Goal: Task Accomplishment & Management: Manage account settings

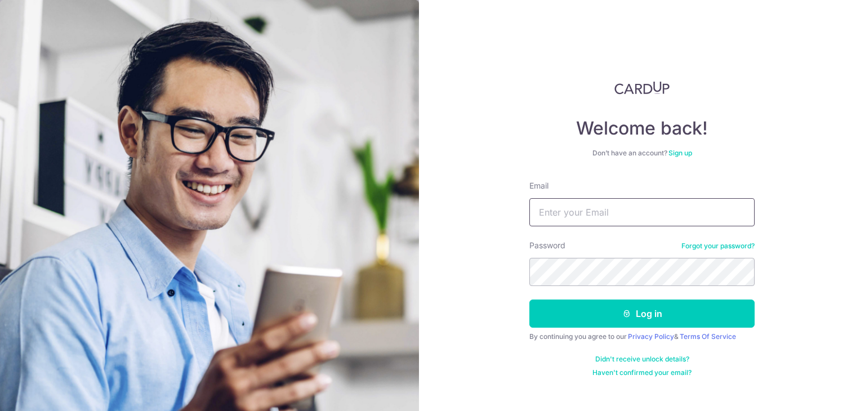
drag, startPoint x: 0, startPoint y: 0, endPoint x: 603, endPoint y: 208, distance: 637.8
click at [603, 208] on input "Email" at bounding box center [642, 212] width 225 height 28
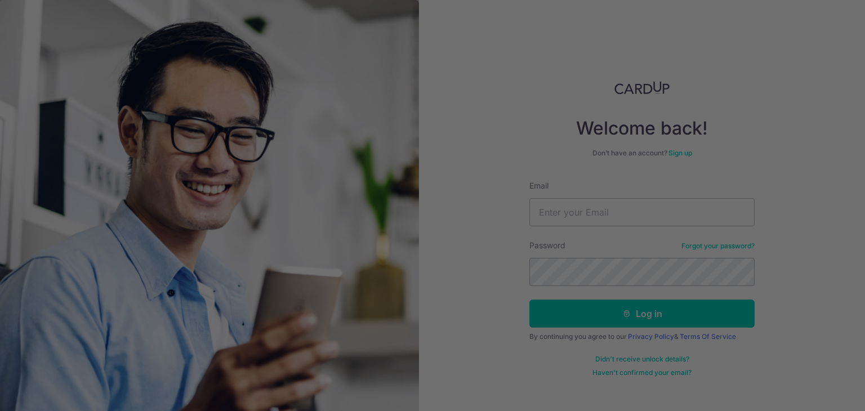
click at [603, 241] on div at bounding box center [437, 207] width 874 height 415
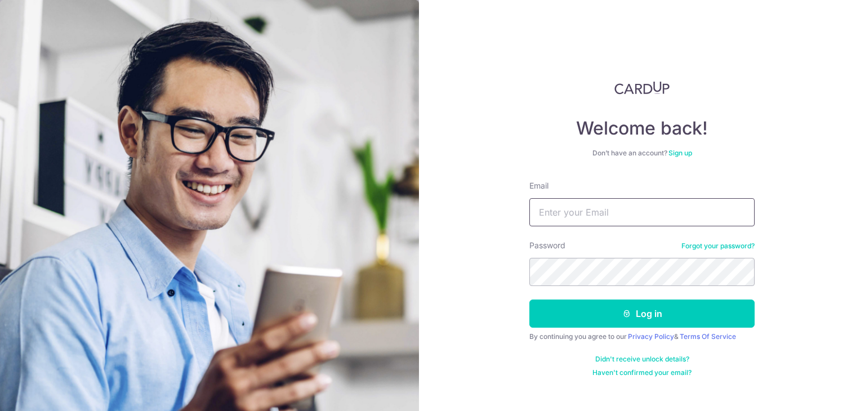
click at [586, 216] on input "Email" at bounding box center [642, 212] width 225 height 28
type input "[EMAIL_ADDRESS][DOMAIN_NAME]"
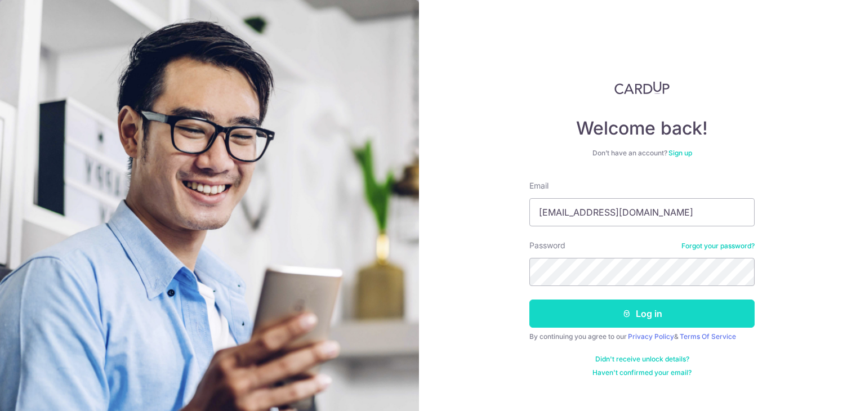
click at [581, 315] on button "Log in" at bounding box center [642, 314] width 225 height 28
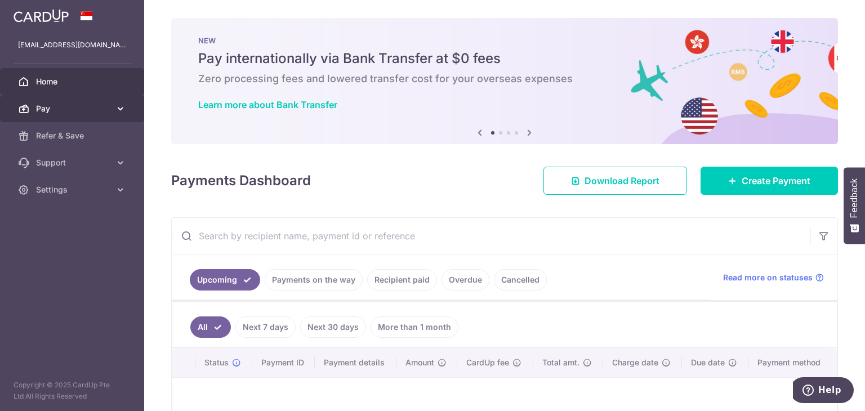
click at [116, 106] on icon at bounding box center [120, 108] width 11 height 11
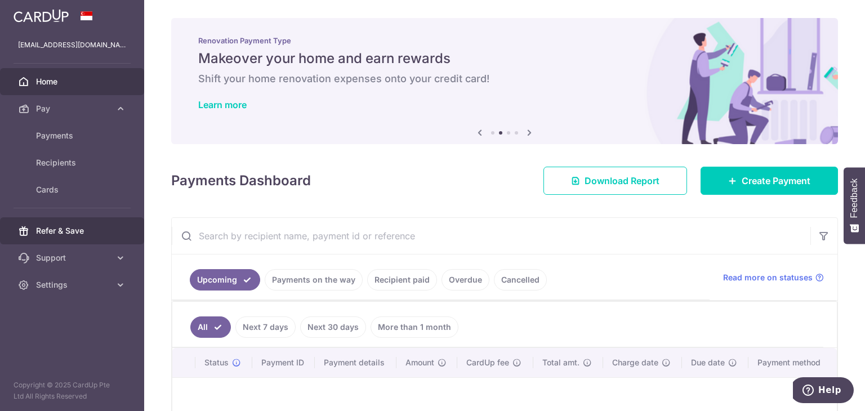
click at [61, 220] on link "Refer & Save" at bounding box center [72, 230] width 144 height 27
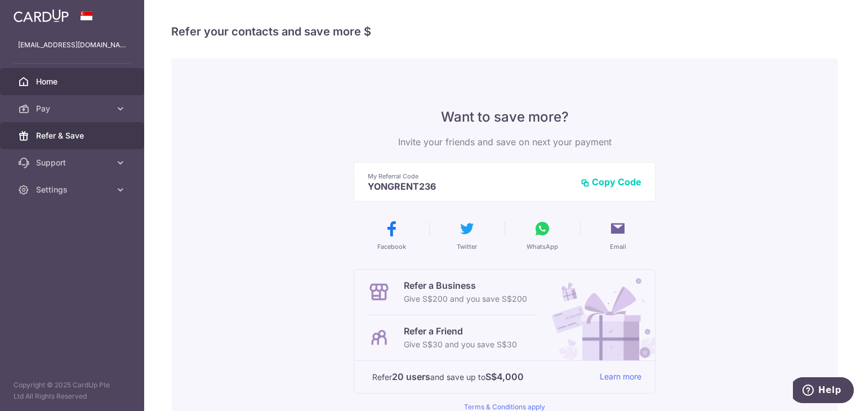
click at [55, 80] on span "Home" at bounding box center [73, 81] width 74 height 11
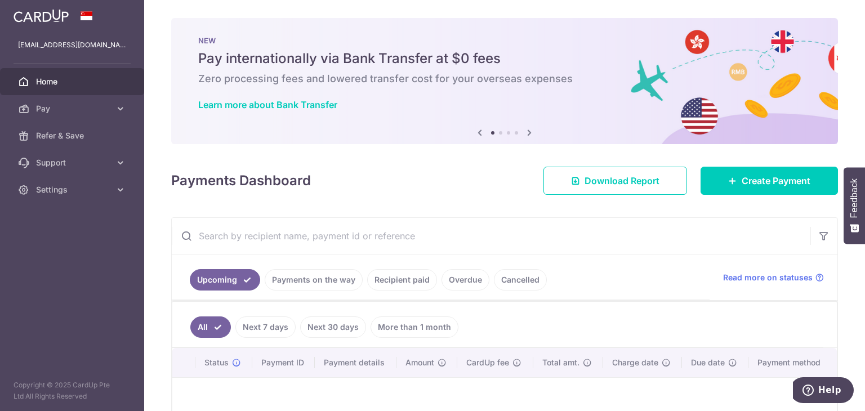
click at [527, 132] on icon at bounding box center [530, 133] width 14 height 14
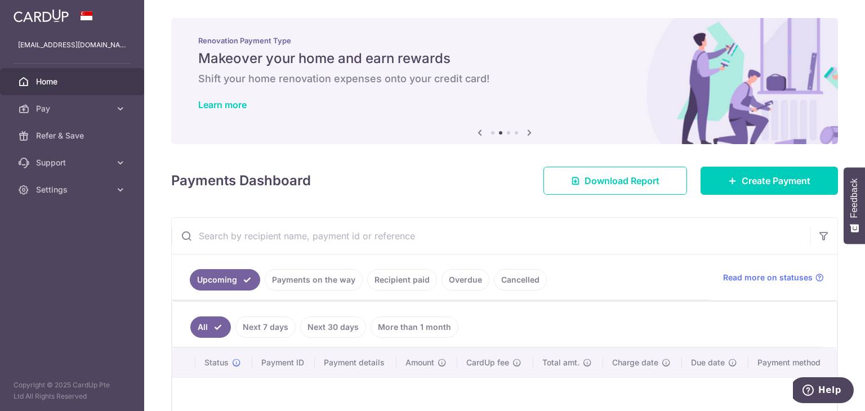
click at [527, 132] on icon at bounding box center [530, 133] width 14 height 14
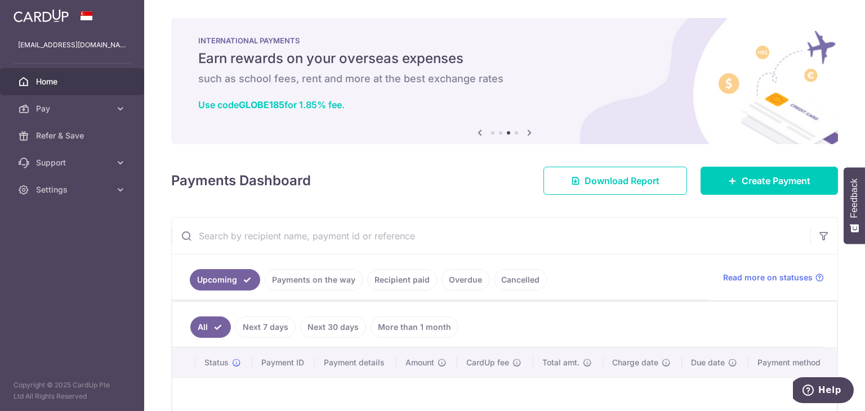
click at [527, 132] on icon at bounding box center [530, 133] width 14 height 14
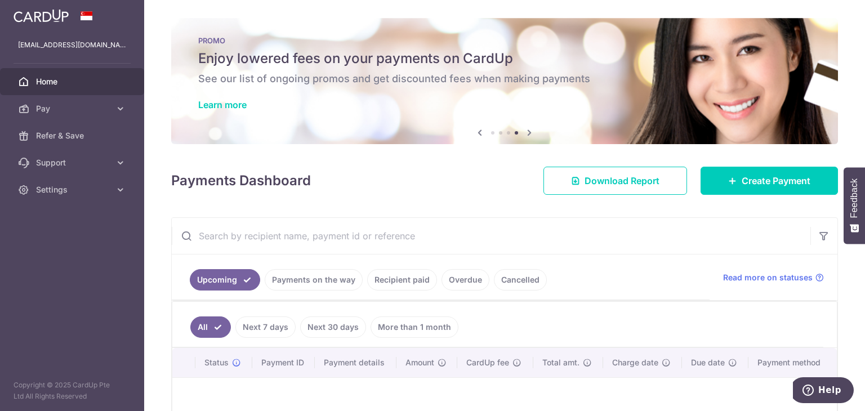
click at [527, 132] on icon at bounding box center [530, 133] width 14 height 14
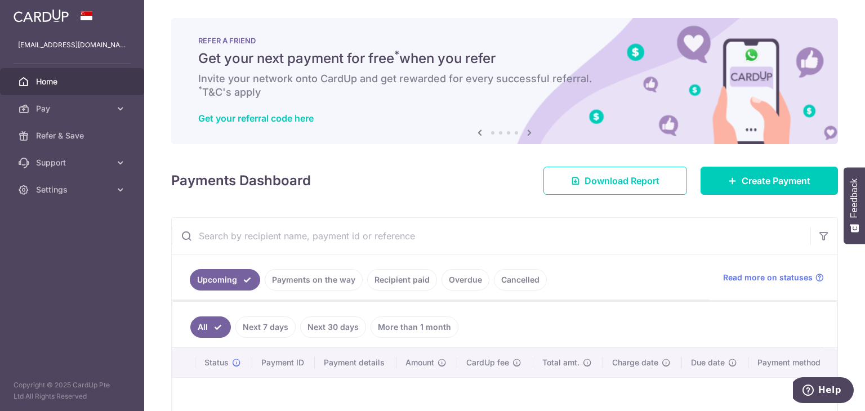
click at [477, 134] on icon at bounding box center [480, 133] width 14 height 14
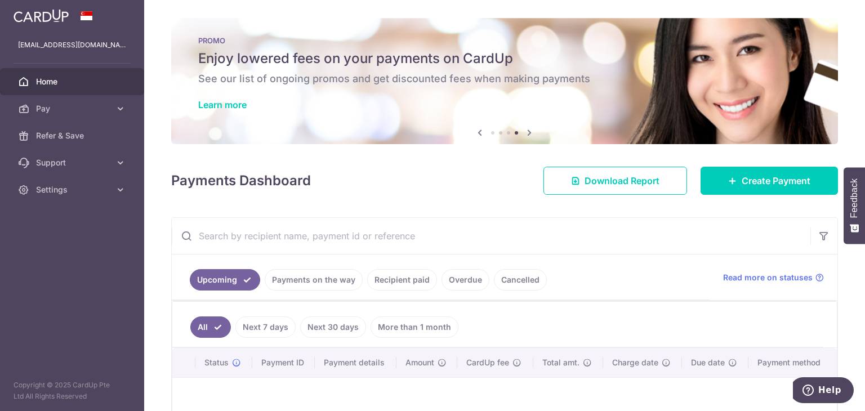
click at [441, 70] on div "PROMO Enjoy lowered fees on your payments on CardUp See our list of ongoing pro…" at bounding box center [504, 74] width 667 height 113
click at [235, 104] on link "Learn more" at bounding box center [222, 104] width 48 height 11
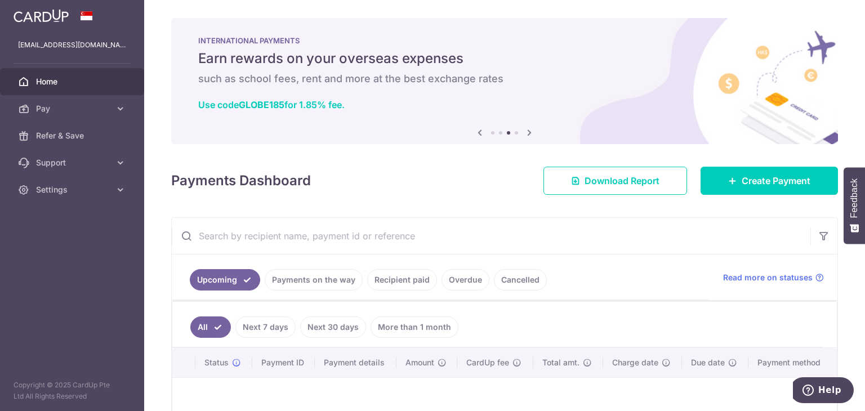
click at [438, 328] on link "More than 1 month" at bounding box center [415, 327] width 88 height 21
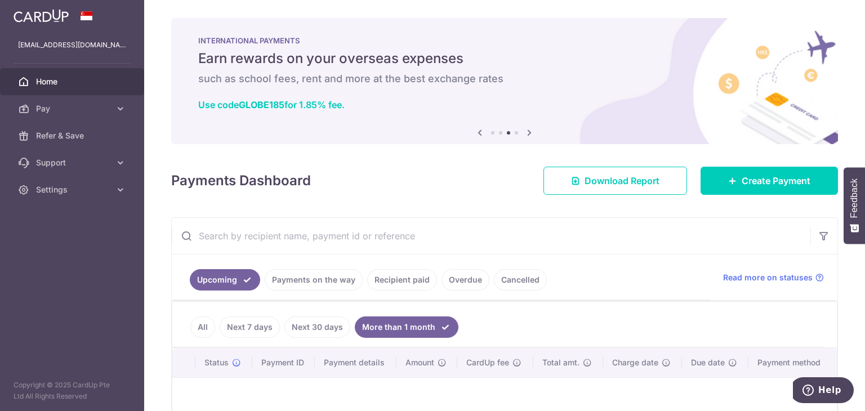
scroll to position [137, 0]
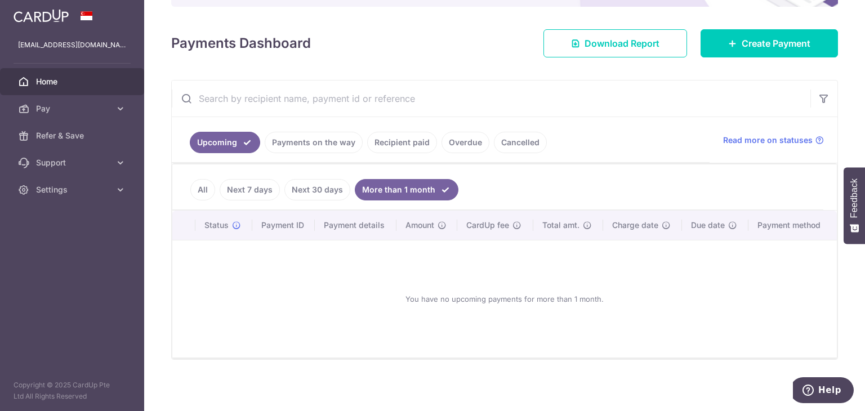
click at [414, 144] on link "Recipient paid" at bounding box center [402, 142] width 70 height 21
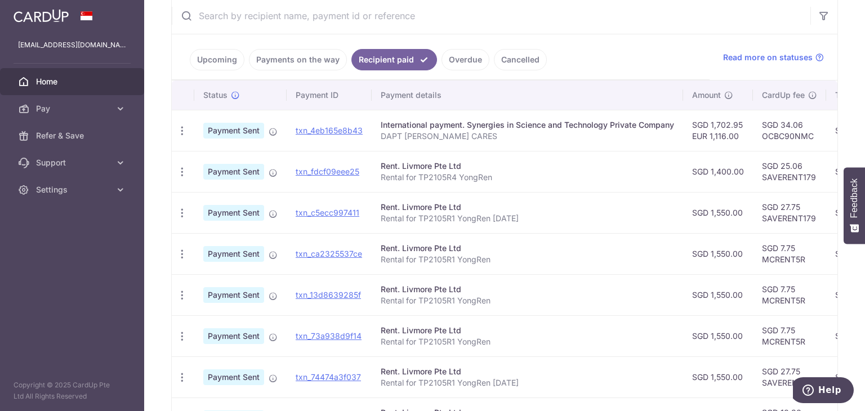
scroll to position [221, 0]
